Goal: Communication & Community: Answer question/provide support

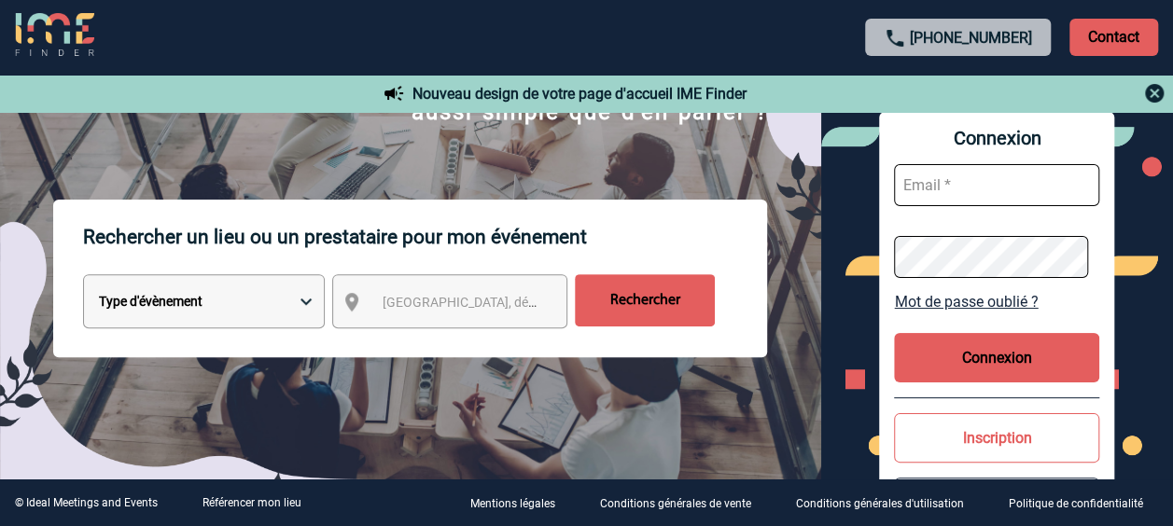
scroll to position [187, 0]
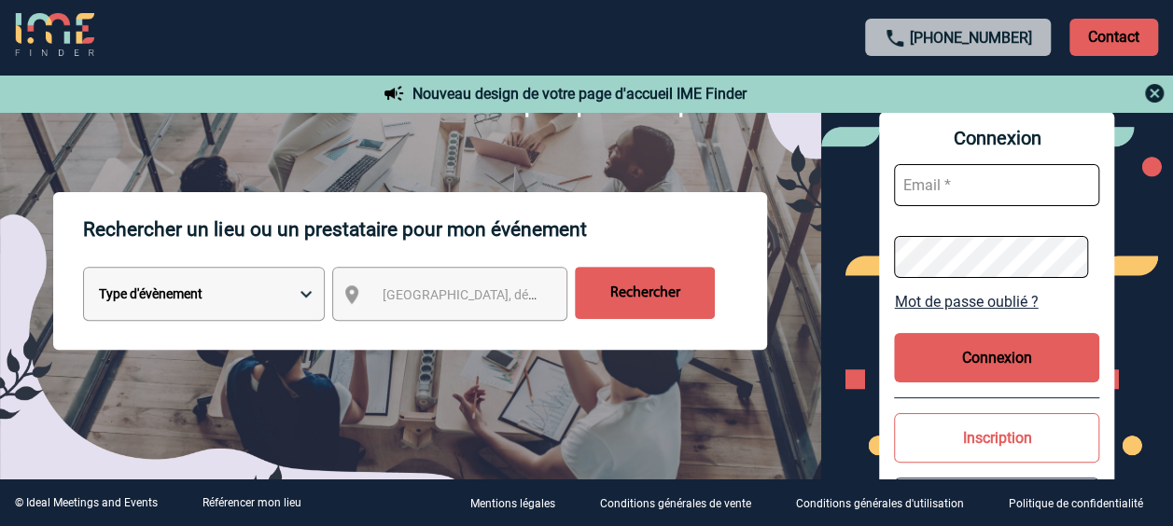
type input "beatrice.coppens@abeille-assurances.fr"
click at [959, 351] on button "Connexion" at bounding box center [996, 357] width 205 height 49
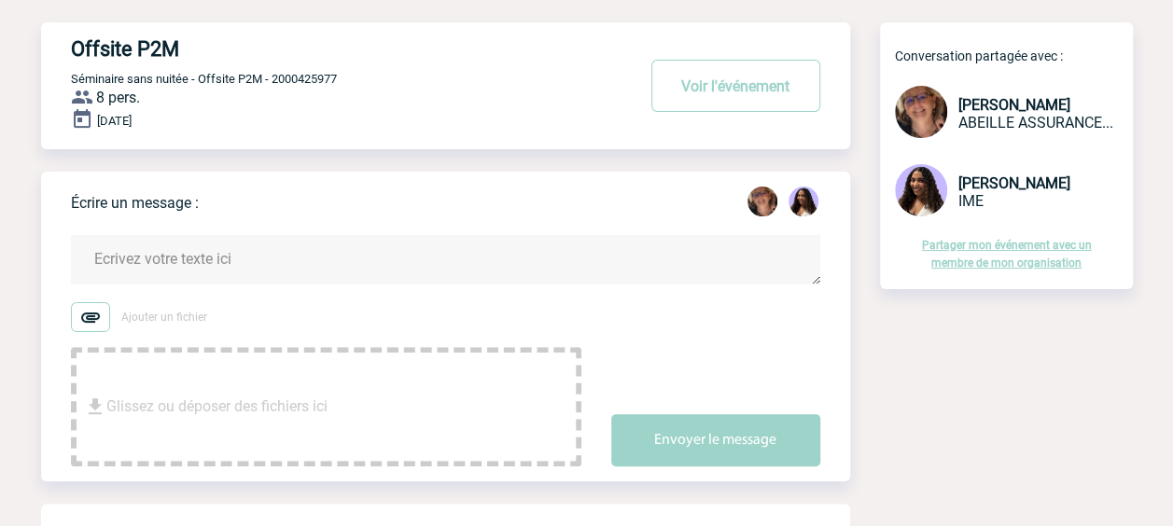
scroll to position [93, 0]
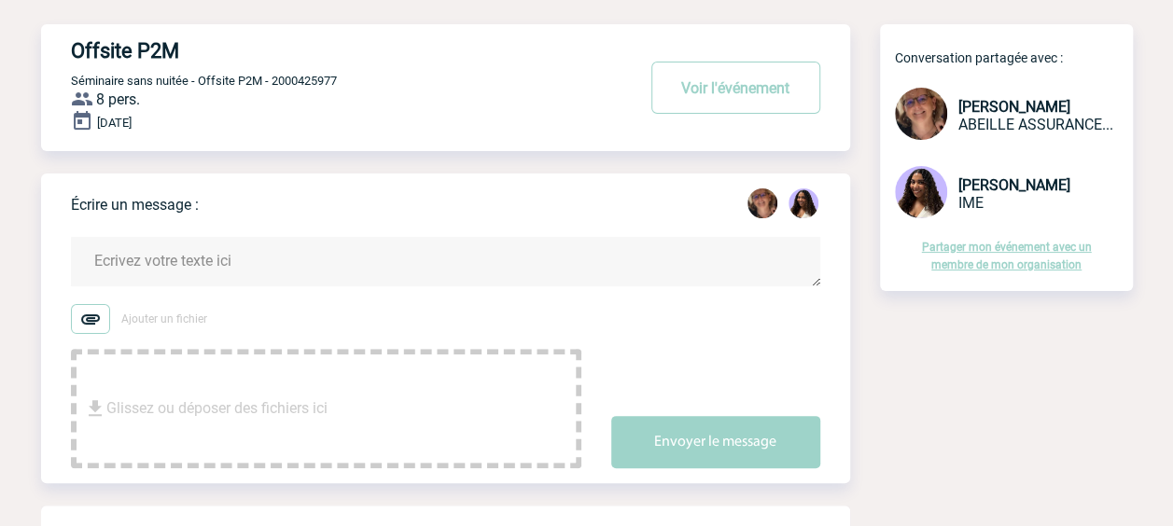
click at [258, 258] on textarea at bounding box center [445, 261] width 749 height 49
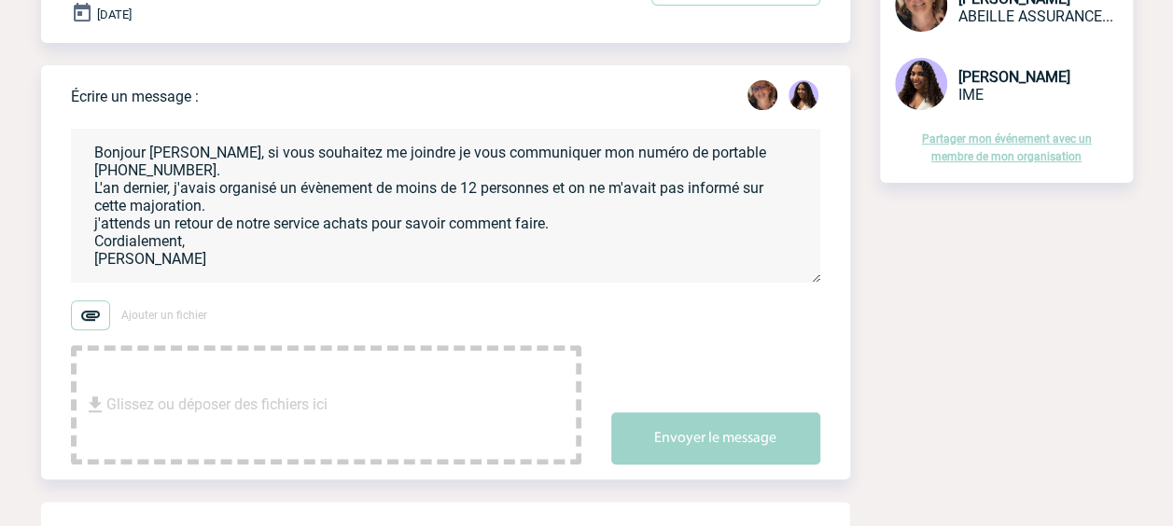
scroll to position [373, 0]
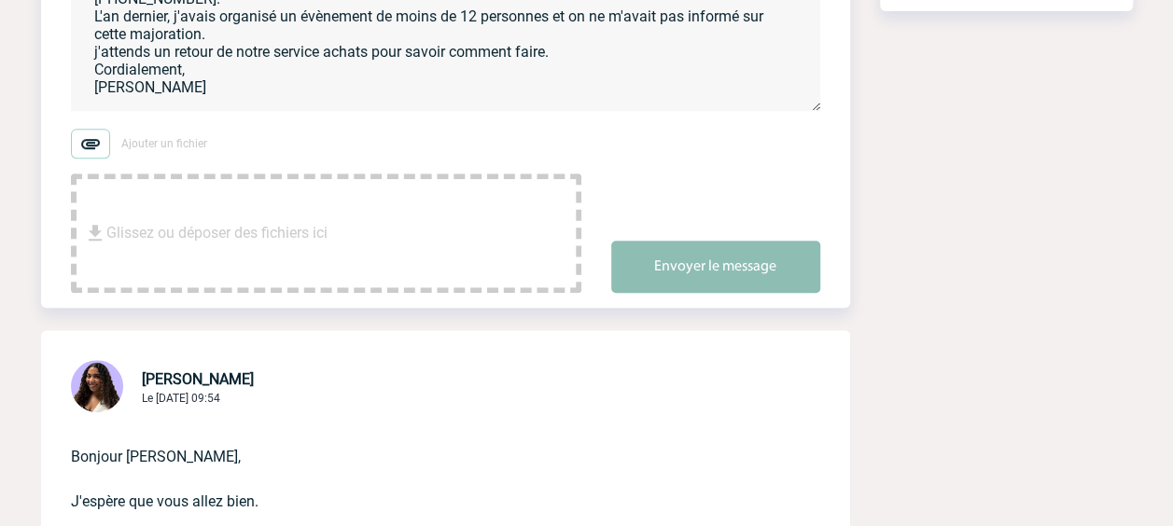
type textarea "Bonjour [PERSON_NAME], si vous souhaitez me joindre je vous communiquer mon num…"
click at [657, 273] on button "Envoyer le message" at bounding box center [715, 267] width 209 height 52
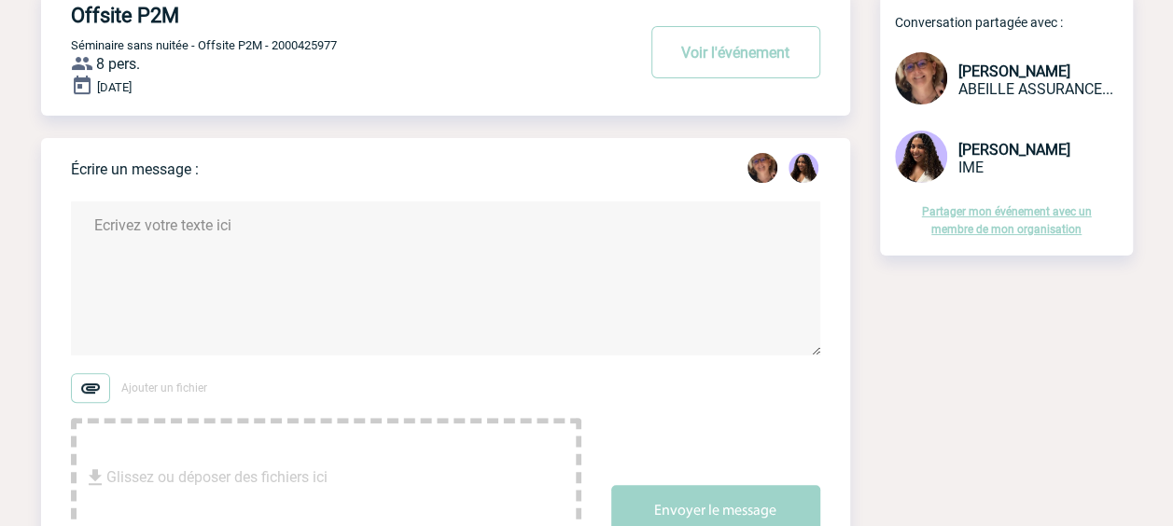
scroll to position [0, 0]
